Goal: Navigation & Orientation: Find specific page/section

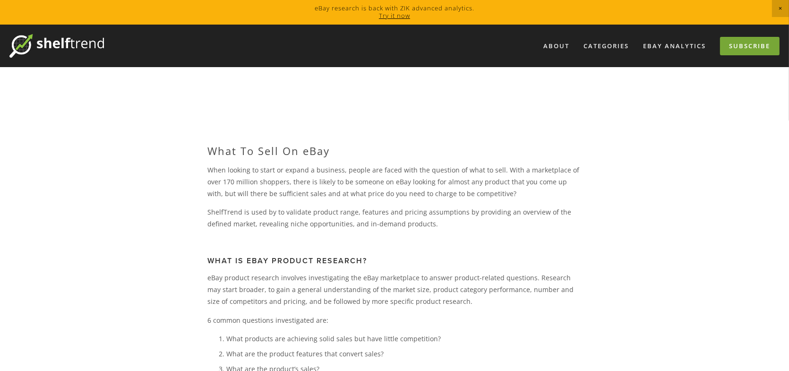
click at [740, 45] on link "Subscribe" at bounding box center [750, 46] width 60 height 18
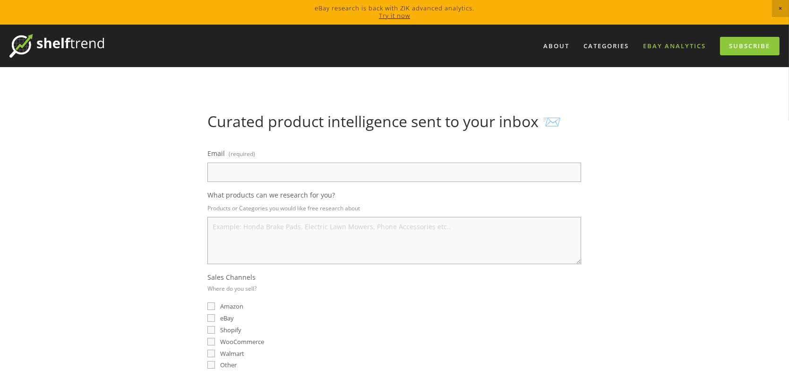
click at [678, 49] on link "eBay Analytics" at bounding box center [674, 46] width 75 height 16
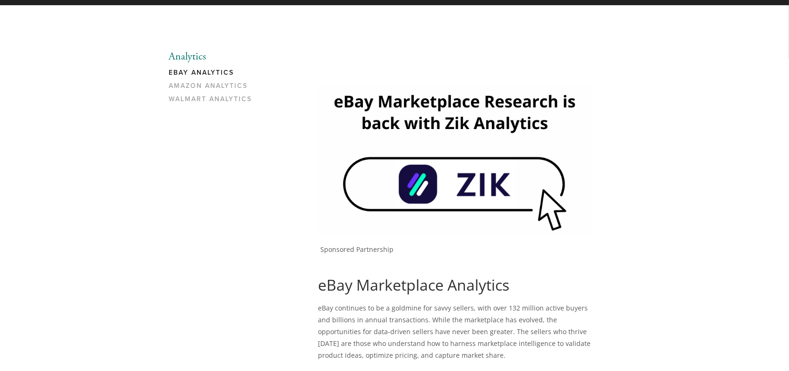
scroll to position [78, 0]
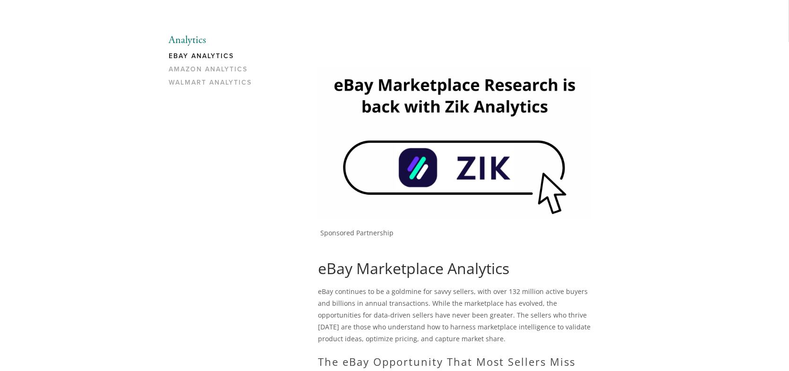
click at [493, 161] on img at bounding box center [454, 143] width 273 height 154
